Goal: Navigation & Orientation: Find specific page/section

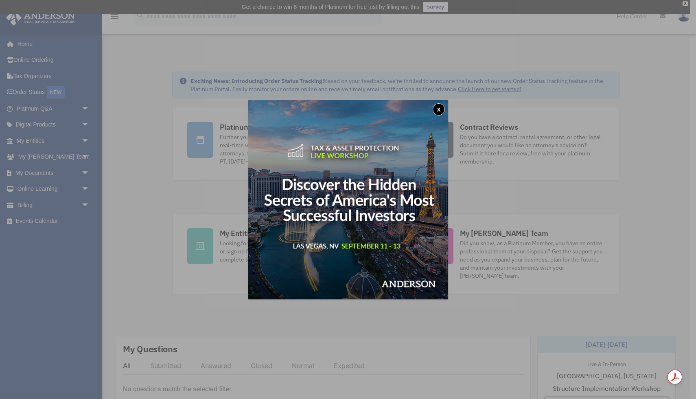
click at [438, 108] on button "x" at bounding box center [439, 109] width 12 height 12
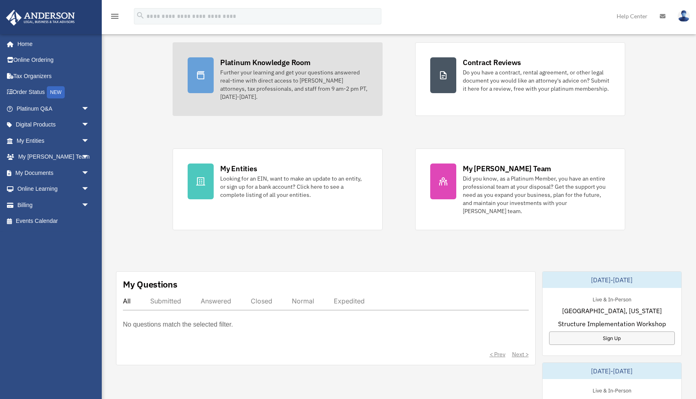
scroll to position [79, 0]
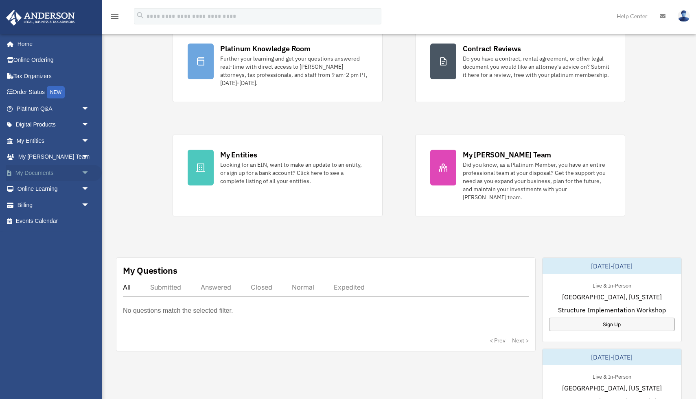
click at [84, 172] on span "arrow_drop_down" at bounding box center [89, 173] width 16 height 17
click at [79, 186] on link "Box" at bounding box center [56, 189] width 90 height 16
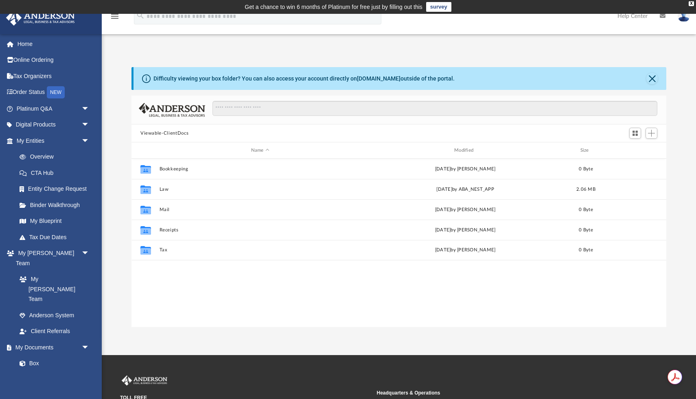
scroll to position [185, 535]
click at [692, 3] on div "X" at bounding box center [691, 3] width 5 height 5
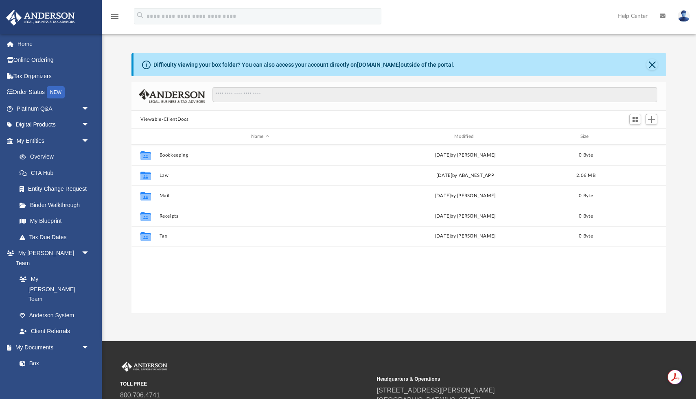
click at [687, 17] on img at bounding box center [684, 16] width 12 height 12
click at [550, 13] on div "menu search Site Menu add vincent.zimmern@gmail.com My Profile Reset Password L…" at bounding box center [348, 20] width 684 height 28
click at [654, 68] on button "Close" at bounding box center [651, 64] width 11 height 11
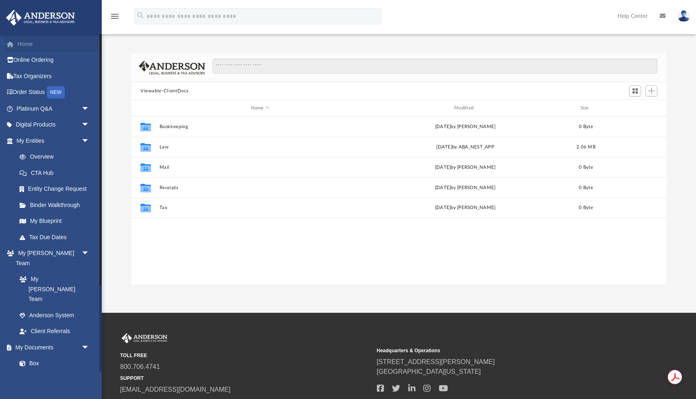
click at [19, 45] on link "Home" at bounding box center [54, 44] width 96 height 16
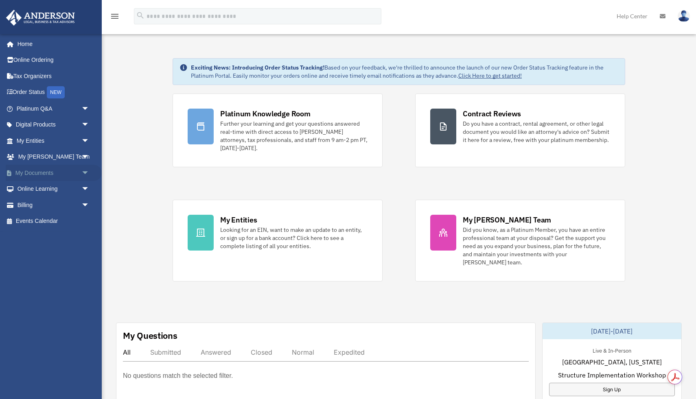
click at [26, 172] on link "My Documents arrow_drop_down" at bounding box center [54, 173] width 96 height 16
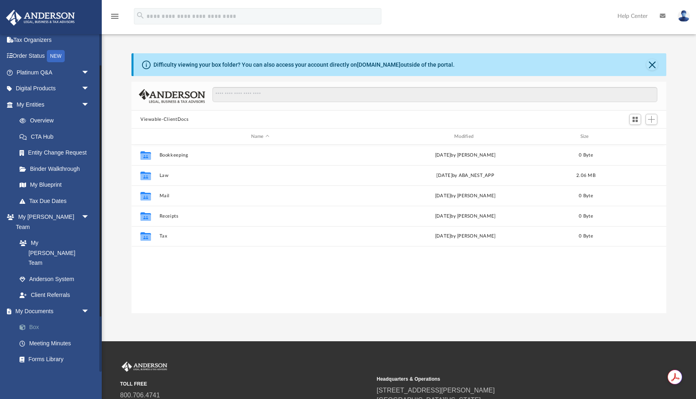
scroll to position [43, 0]
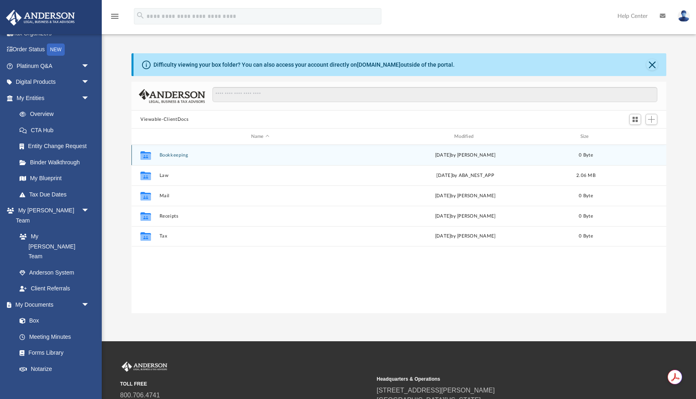
click at [175, 155] on button "Bookkeeping" at bounding box center [260, 155] width 201 height 5
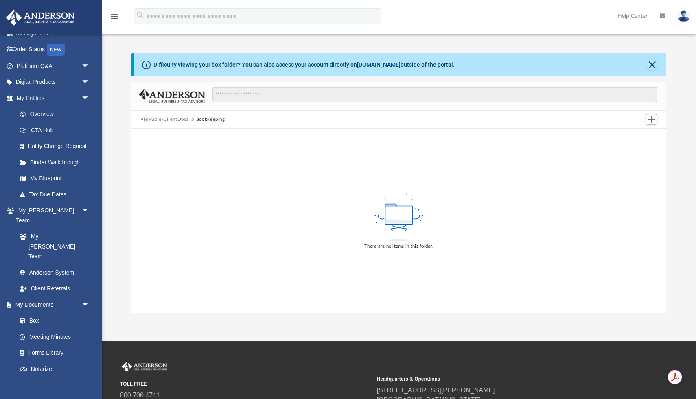
click at [173, 122] on button "Viewable-ClientDocs" at bounding box center [164, 119] width 48 height 7
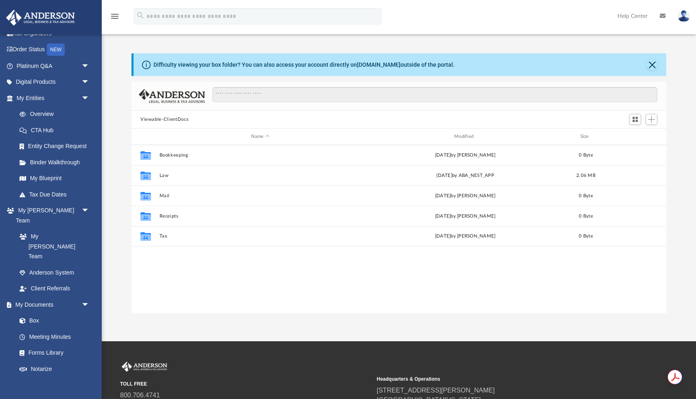
scroll to position [185, 535]
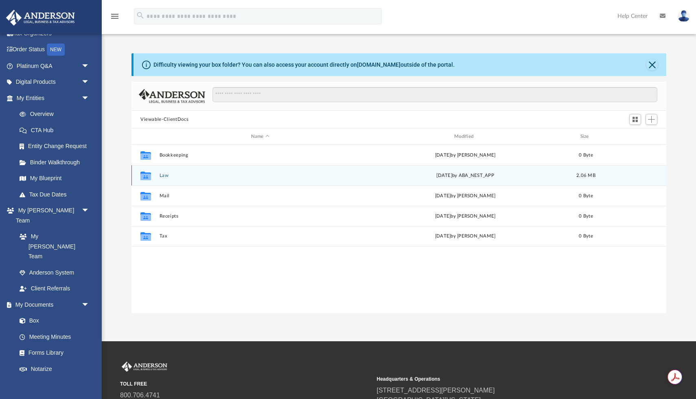
click at [169, 177] on button "Law" at bounding box center [260, 175] width 201 height 5
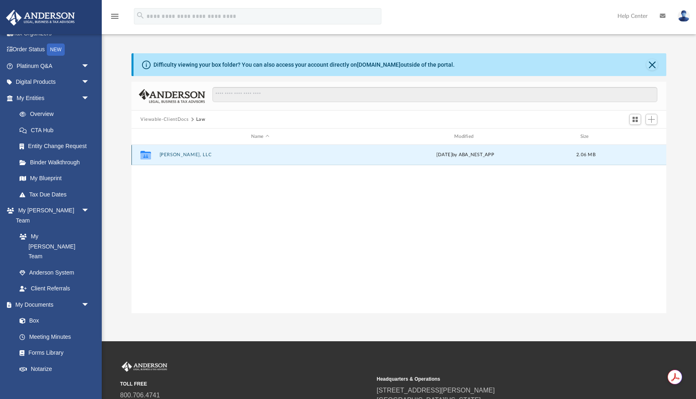
click at [178, 155] on button "Elarion Arandor, LLC" at bounding box center [260, 154] width 201 height 5
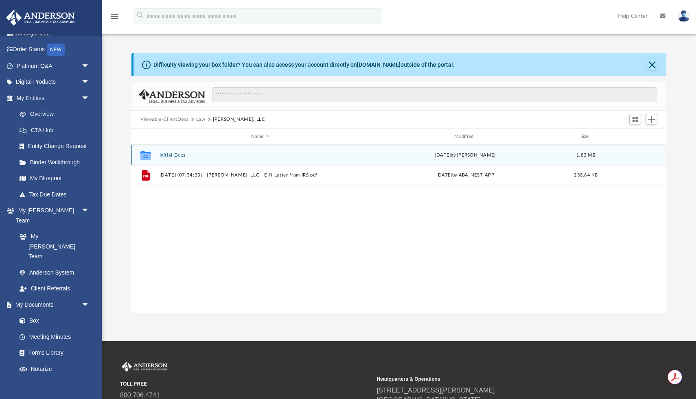
click at [176, 155] on button "Initial Docs" at bounding box center [260, 155] width 201 height 5
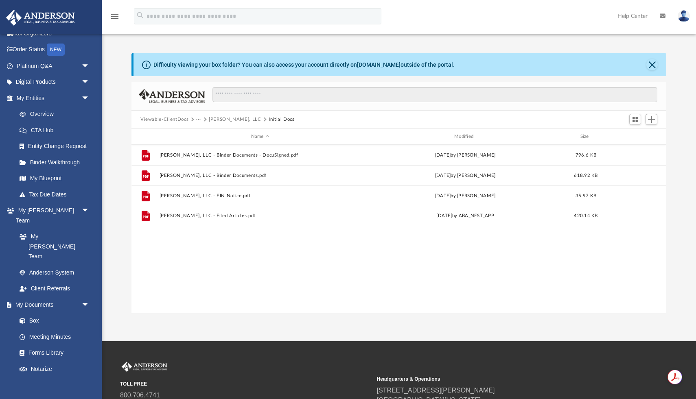
click at [230, 120] on button "Elarion Arandor, LLC" at bounding box center [235, 119] width 53 height 7
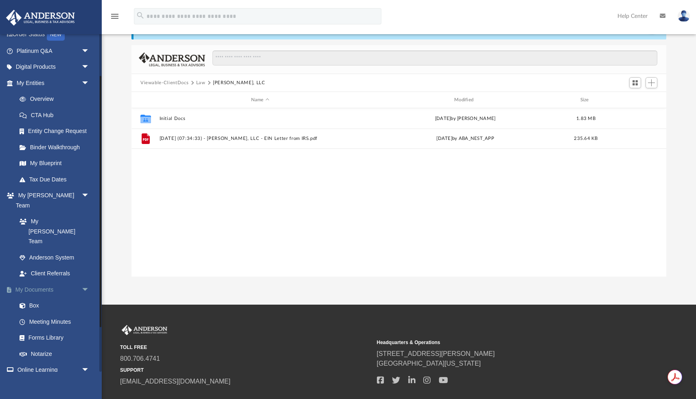
scroll to position [56, 0]
click at [47, 166] on link "My Blueprint" at bounding box center [56, 165] width 90 height 16
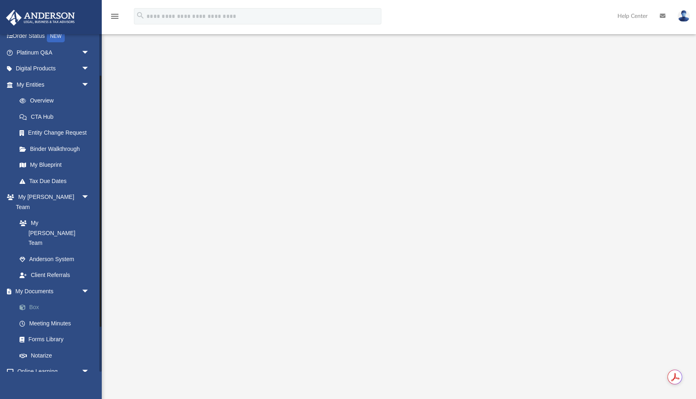
click at [56, 300] on link "Box" at bounding box center [56, 308] width 90 height 16
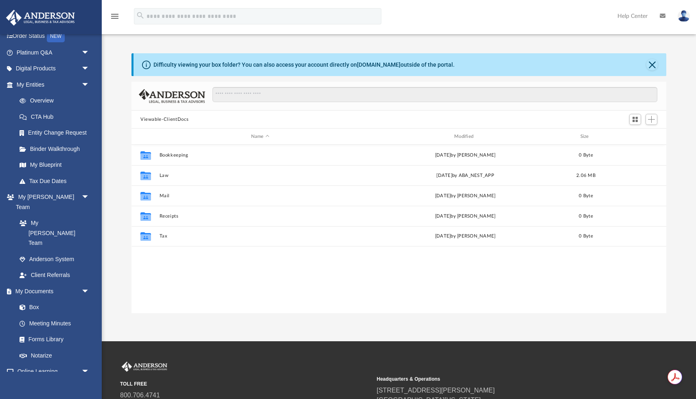
scroll to position [185, 535]
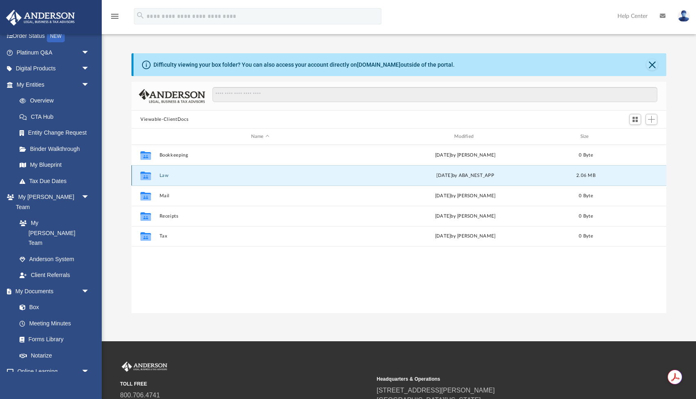
click at [162, 175] on button "Law" at bounding box center [260, 175] width 201 height 5
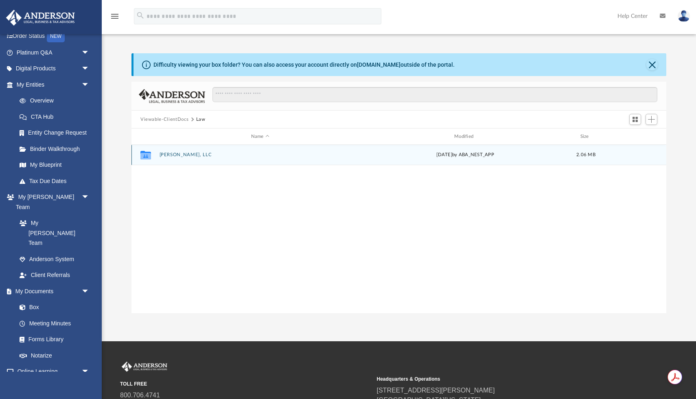
click at [193, 153] on button "Elarion Arandor, LLC" at bounding box center [260, 154] width 201 height 5
click at [178, 155] on button "Initial Docs" at bounding box center [260, 155] width 201 height 5
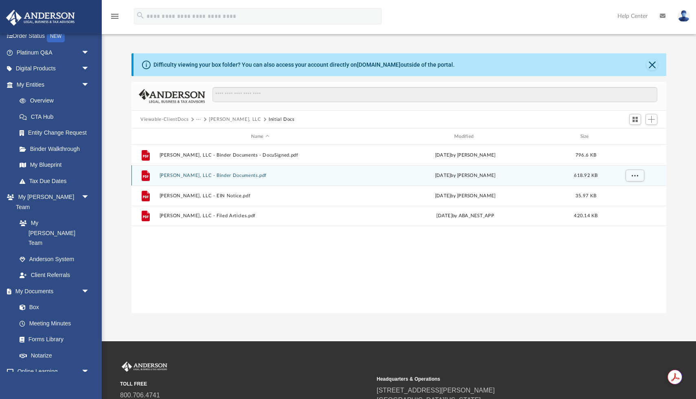
click at [234, 176] on button "Elarion Arandor, LLC - Binder Documents.pdf" at bounding box center [260, 175] width 201 height 5
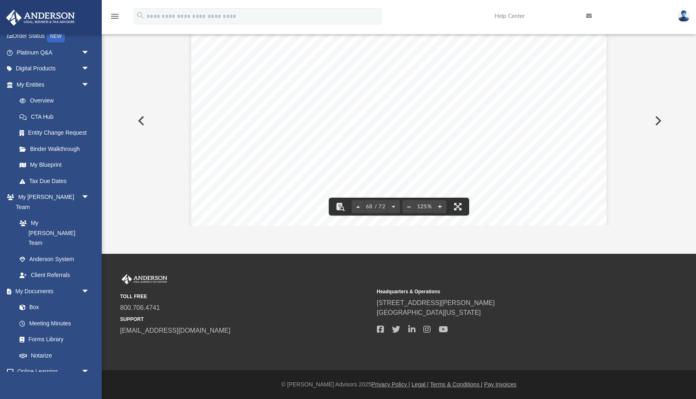
scroll to position [36955, 2]
click at [657, 121] on button "Preview" at bounding box center [657, 120] width 18 height 23
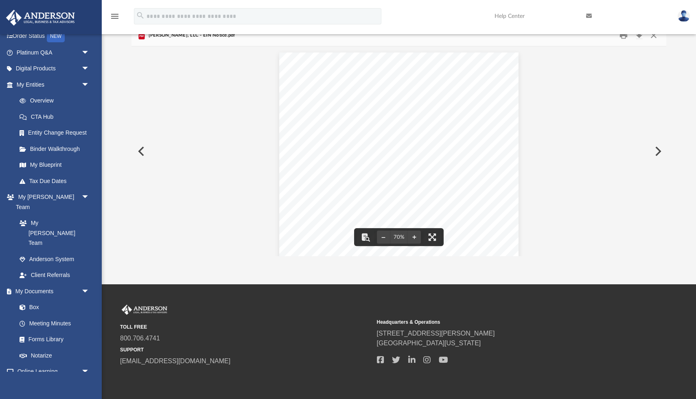
scroll to position [55, 0]
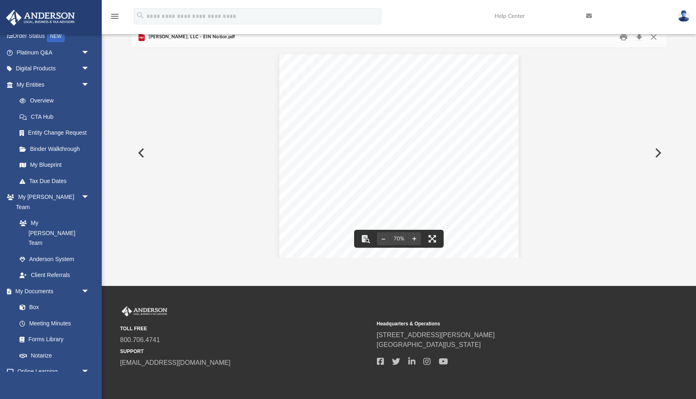
click at [659, 153] on button "Preview" at bounding box center [657, 153] width 18 height 23
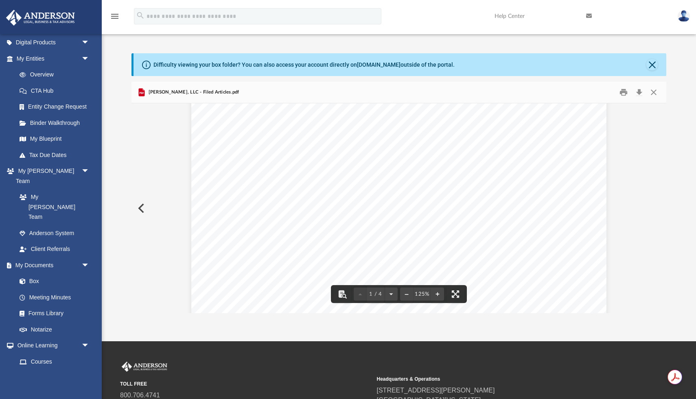
scroll to position [0, 0]
click at [652, 66] on button "Close" at bounding box center [651, 64] width 11 height 11
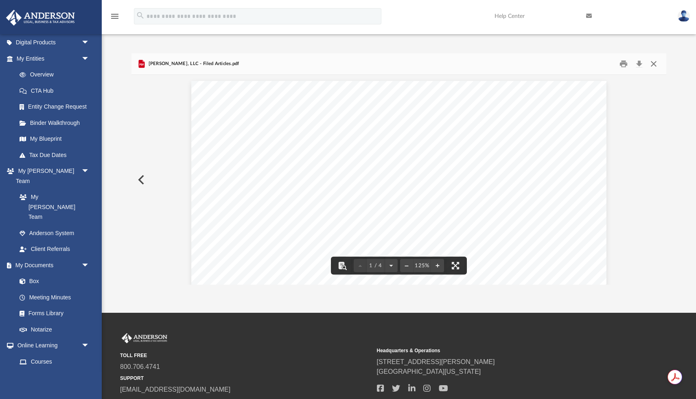
click at [654, 64] on button "Close" at bounding box center [653, 64] width 15 height 13
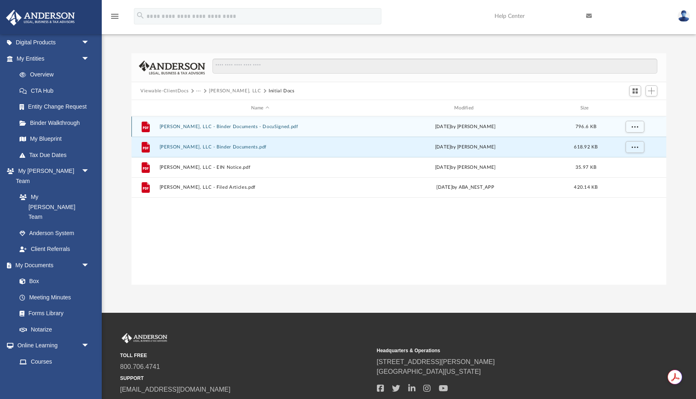
click at [314, 127] on button "Elarion Arandor, LLC - Binder Documents - DocuSigned.pdf" at bounding box center [260, 126] width 201 height 5
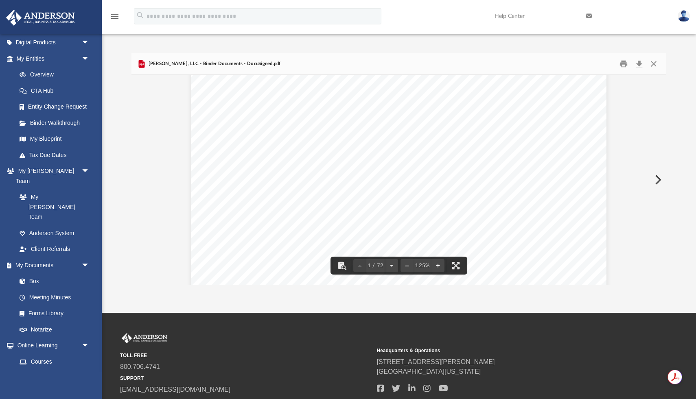
scroll to position [240, 0]
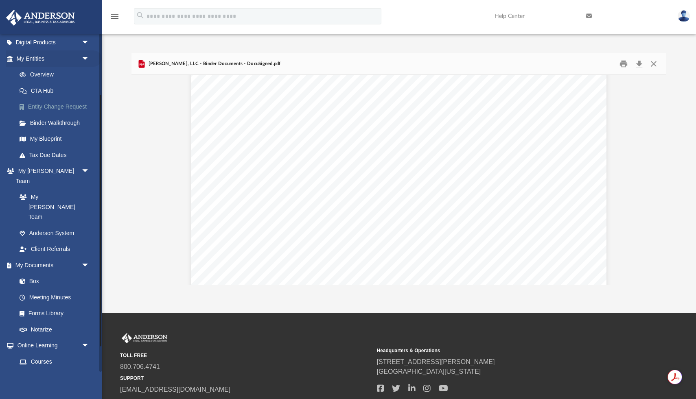
click at [46, 109] on link "Entity Change Request" at bounding box center [56, 107] width 90 height 16
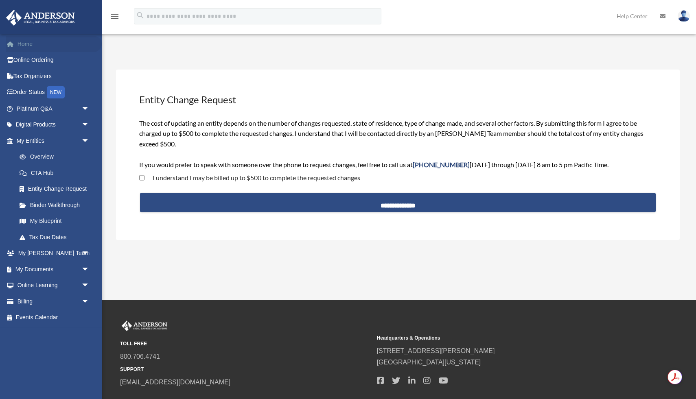
click at [37, 47] on link "Home" at bounding box center [54, 44] width 96 height 16
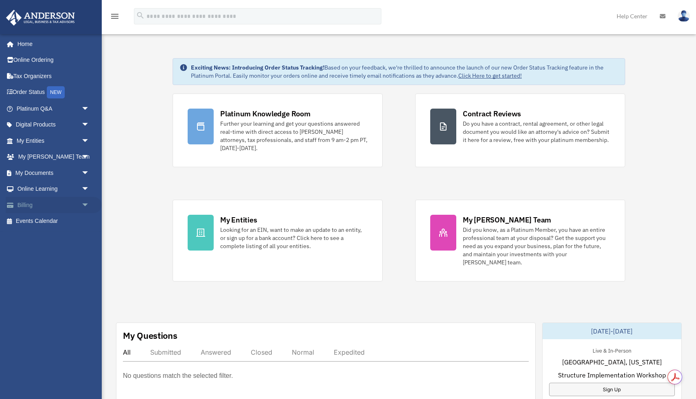
click at [59, 205] on link "Billing arrow_drop_down" at bounding box center [54, 205] width 96 height 16
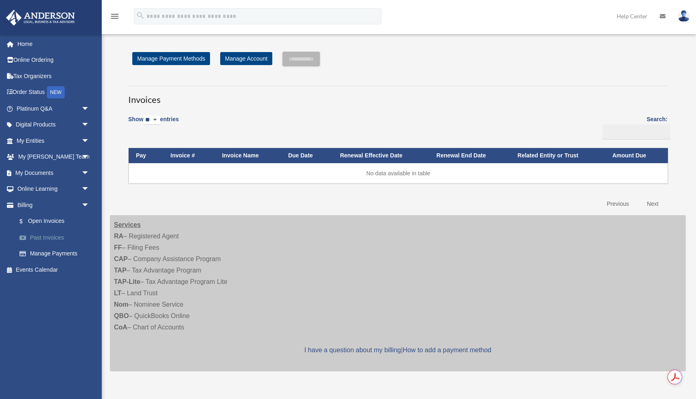
click at [68, 234] on link "Past Invoices" at bounding box center [56, 238] width 90 height 16
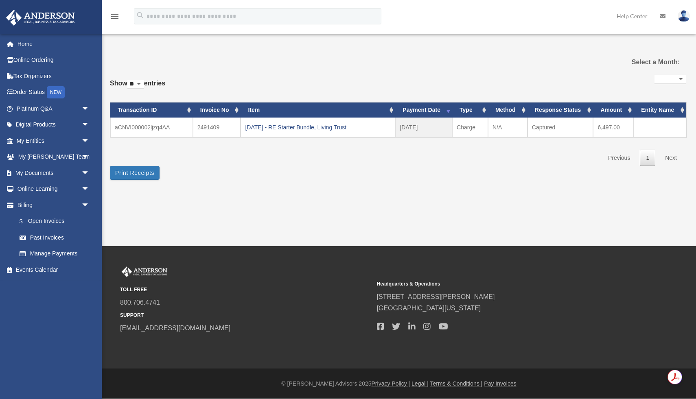
select select
click at [88, 188] on span "arrow_drop_down" at bounding box center [89, 189] width 16 height 17
click at [65, 206] on link "Courses" at bounding box center [56, 205] width 90 height 16
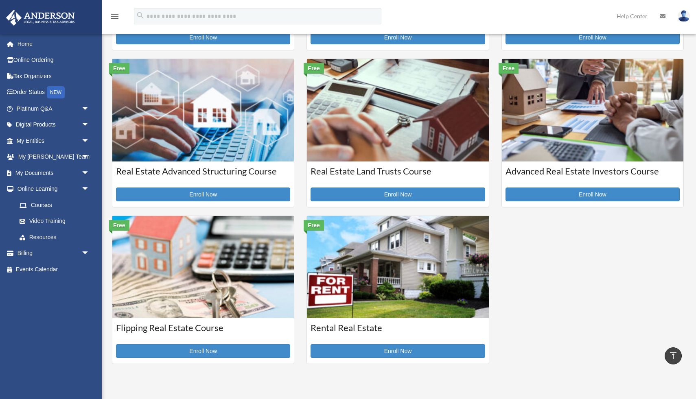
scroll to position [149, 0]
